Goal: Task Accomplishment & Management: Complete application form

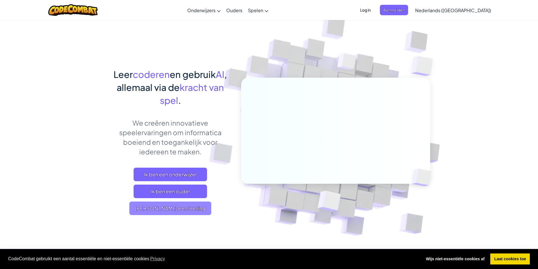
click at [187, 208] on span "[PERSON_NAME] een leerling" at bounding box center [170, 209] width 82 height 14
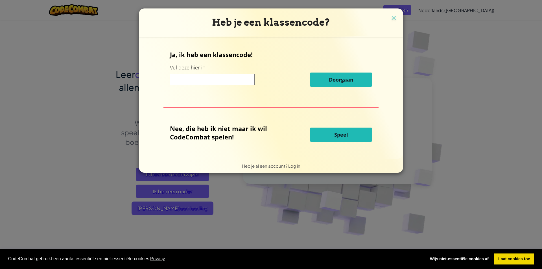
click at [442, 106] on div "Heb je een klassencode? Ja, ik heb een klassencode! Vul deze hier in: Doorgaan …" at bounding box center [271, 134] width 542 height 269
click at [392, 18] on img at bounding box center [393, 18] width 7 height 8
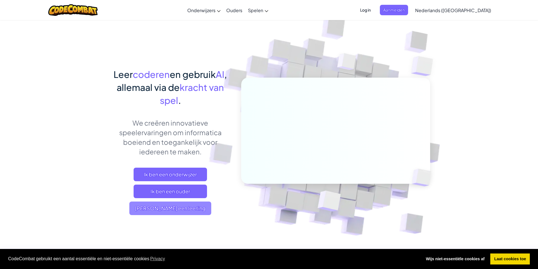
click at [182, 211] on span "[PERSON_NAME] een leerling" at bounding box center [170, 209] width 82 height 14
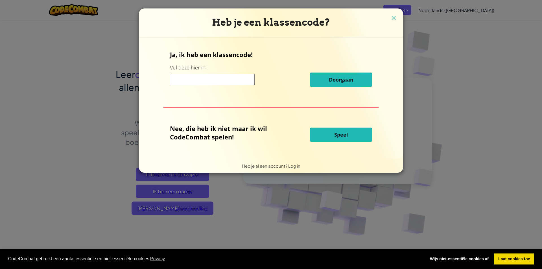
click at [339, 135] on span "Speel" at bounding box center [342, 134] width 14 height 7
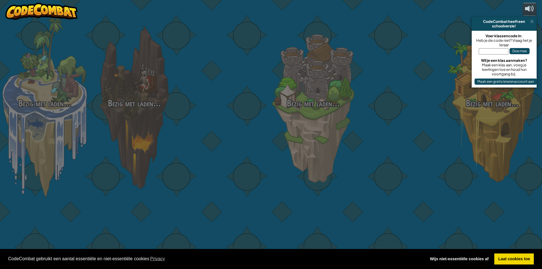
select select "nl-[GEOGRAPHIC_DATA]"
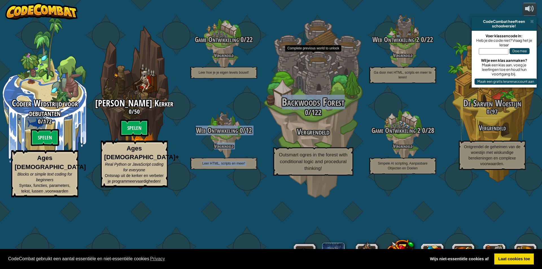
drag, startPoint x: 229, startPoint y: 147, endPoint x: 277, endPoint y: 151, distance: 48.5
click at [276, 151] on div "Codeer Wedstrijd voor debutanten 0 / 172 Spelen Ages [DEMOGRAPHIC_DATA] Blocks …" at bounding box center [271, 134] width 542 height 269
click at [263, 215] on div "Backwoods Forest 0 / 122 Vergrendeld Outsmart ogres in the forest with conditio…" at bounding box center [313, 107] width 107 height 215
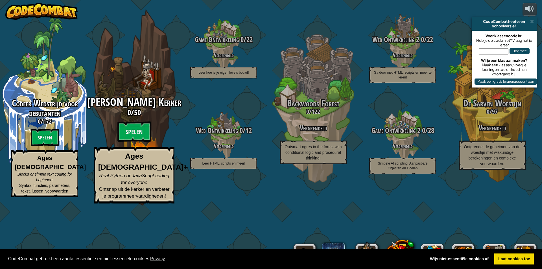
click at [157, 110] on span "[PERSON_NAME] Kerker" at bounding box center [134, 102] width 94 height 15
select select "nl-[GEOGRAPHIC_DATA]"
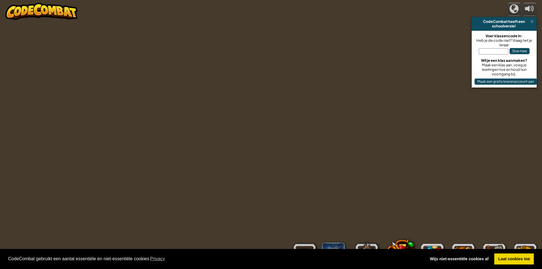
select select "nl-[GEOGRAPHIC_DATA]"
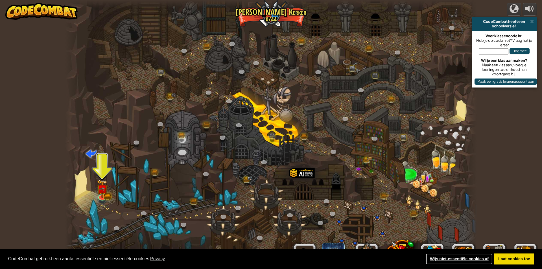
click at [493, 258] on link "Wijs niet-essentiële cookies af" at bounding box center [459, 259] width 66 height 11
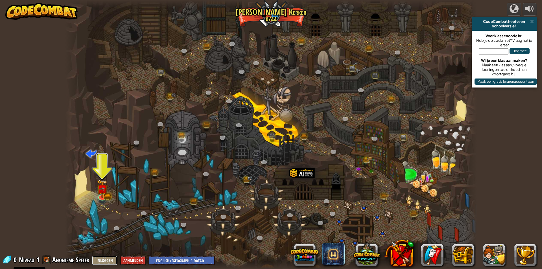
click at [104, 260] on button "Inloggen" at bounding box center [104, 260] width 25 height 9
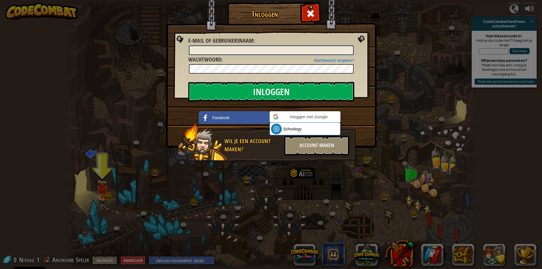
click at [226, 48] on input "E-mail of gebruikersnaam :" at bounding box center [271, 50] width 165 height 10
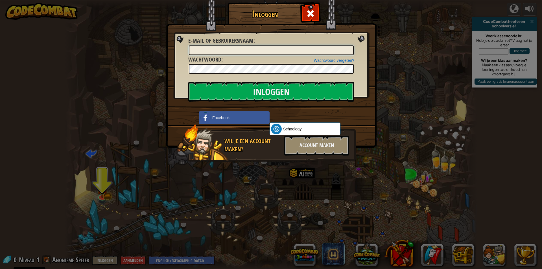
click at [226, 48] on input "E-mail of gebruikersnaam :" at bounding box center [271, 50] width 165 height 10
